Goal: Task Accomplishment & Management: Manage account settings

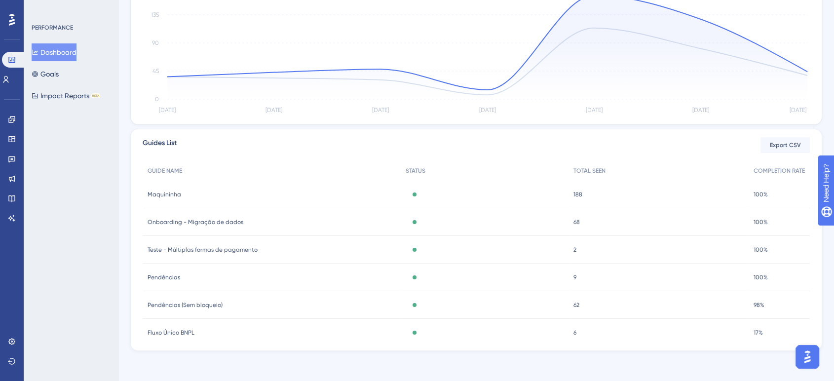
scroll to position [256, 0]
click at [15, 116] on icon at bounding box center [12, 120] width 8 height 8
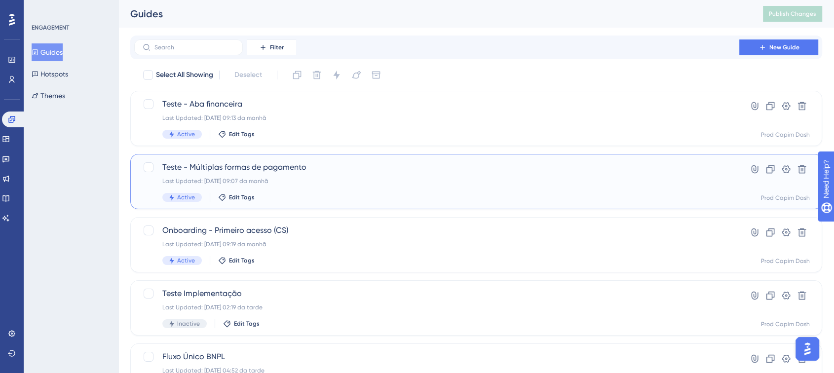
click at [333, 180] on div "Last Updated: [DATE] 09:07 da manhã" at bounding box center [436, 181] width 549 height 8
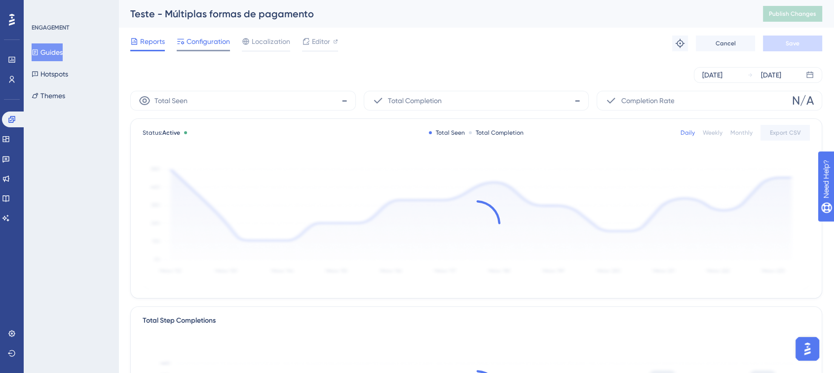
click at [220, 39] on span "Configuration" at bounding box center [208, 42] width 43 height 12
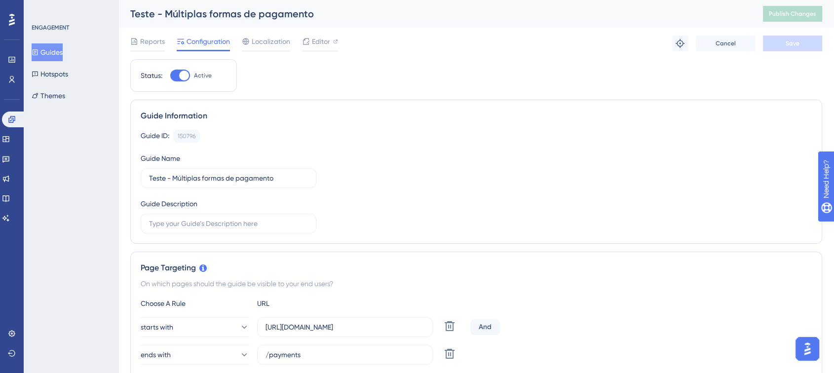
click at [178, 72] on div at bounding box center [180, 76] width 20 height 12
click at [170, 76] on input "Active" at bounding box center [170, 76] width 0 height 0
checkbox input "false"
click at [774, 42] on button "Save" at bounding box center [792, 44] width 59 height 16
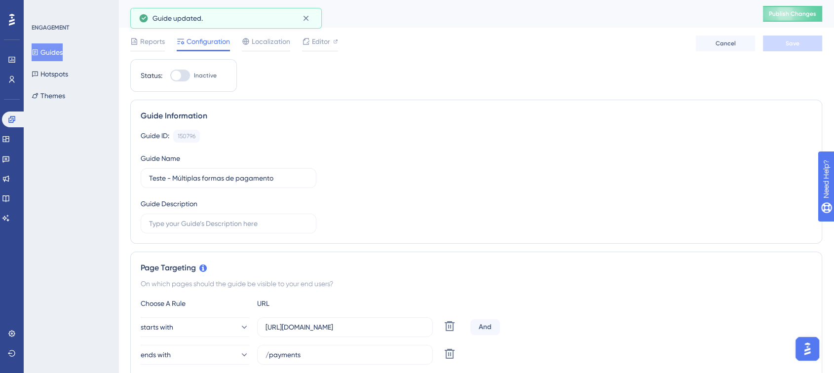
click at [46, 54] on button "Guides" at bounding box center [47, 52] width 31 height 18
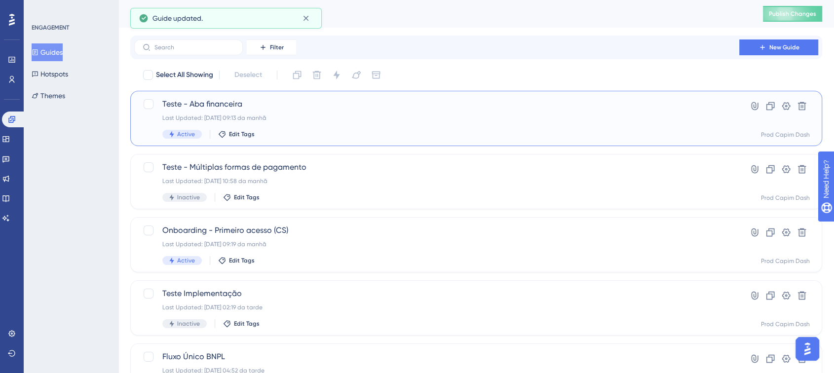
click at [336, 135] on div "Active Edit Tags" at bounding box center [436, 134] width 549 height 9
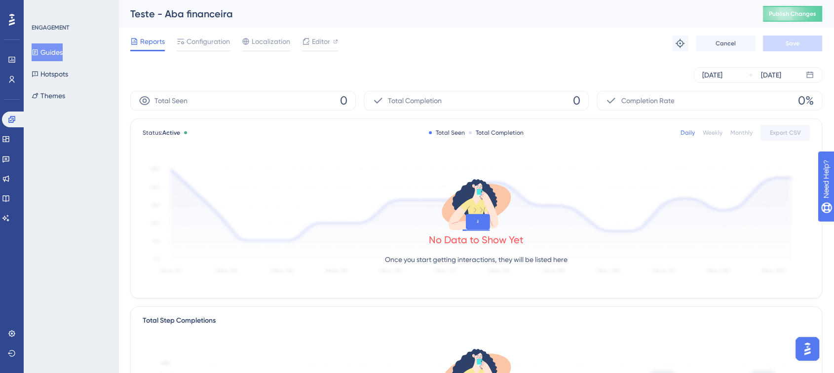
click at [193, 32] on div "Reports Configuration Localization Editor Troubleshoot Cancel Save" at bounding box center [476, 44] width 692 height 32
click at [194, 39] on span "Configuration" at bounding box center [208, 42] width 43 height 12
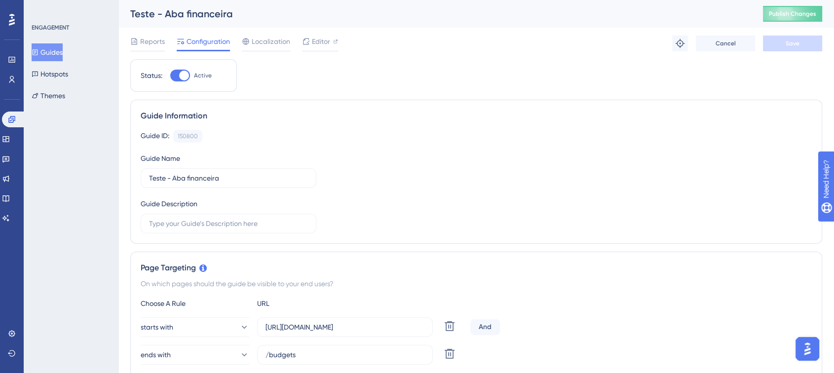
click at [190, 73] on div at bounding box center [180, 76] width 20 height 12
click at [170, 76] on input "Active" at bounding box center [170, 76] width 0 height 0
checkbox input "false"
click at [800, 41] on button "Save" at bounding box center [792, 44] width 59 height 16
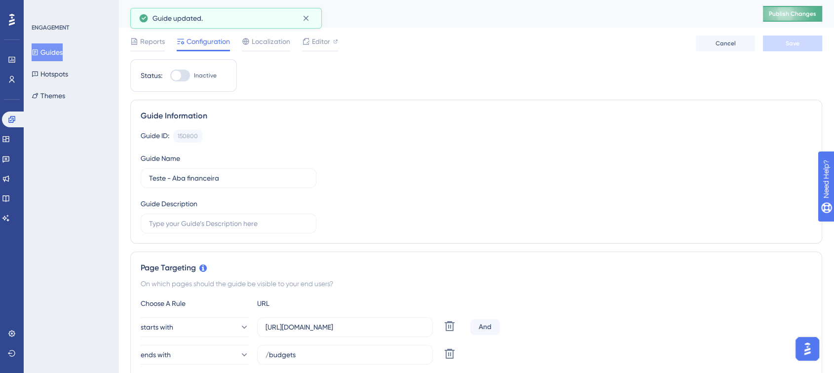
click at [793, 14] on span "Publish Changes" at bounding box center [792, 14] width 47 height 8
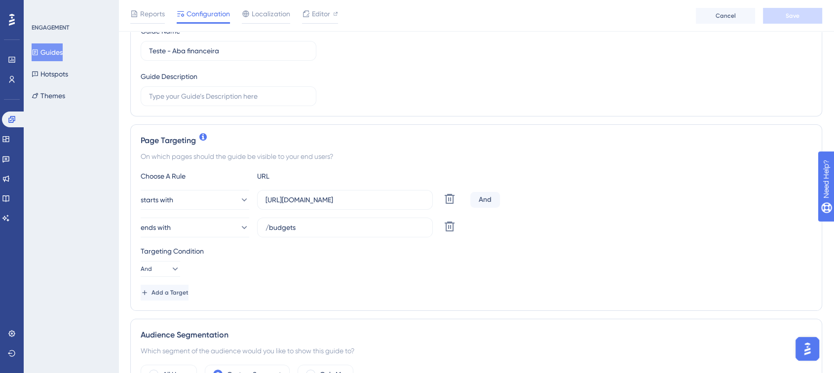
scroll to position [125, 0]
